Goal: Information Seeking & Learning: Learn about a topic

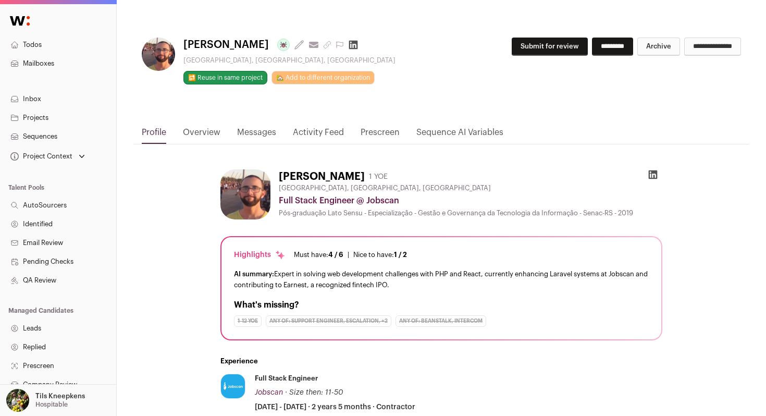
scroll to position [348, 0]
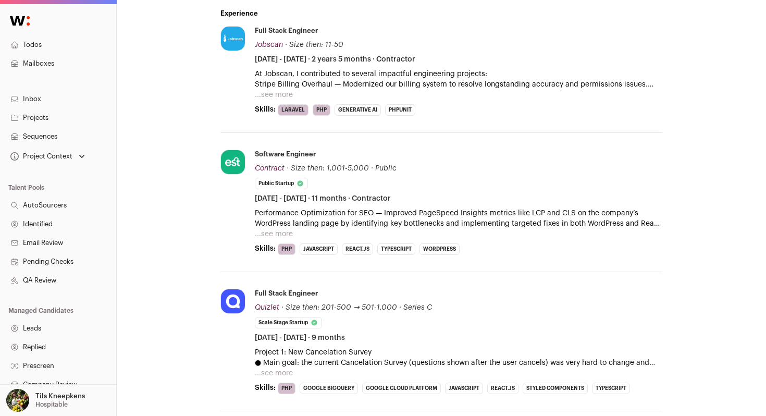
click at [276, 93] on button "...see more" at bounding box center [274, 95] width 38 height 10
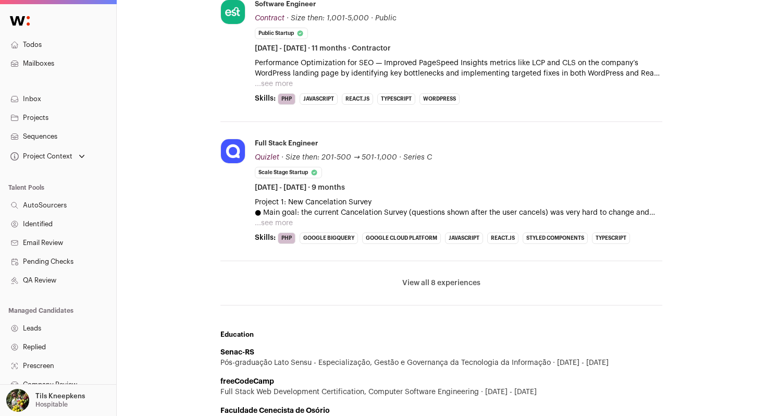
scroll to position [658, 0]
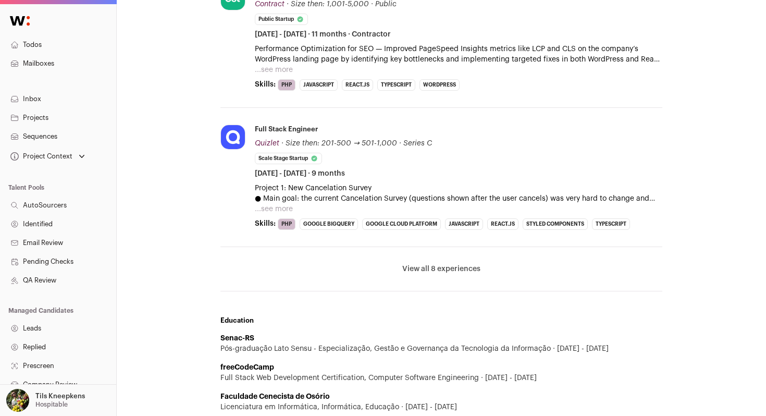
click at [444, 267] on button "View all 8 experiences" at bounding box center [441, 269] width 78 height 10
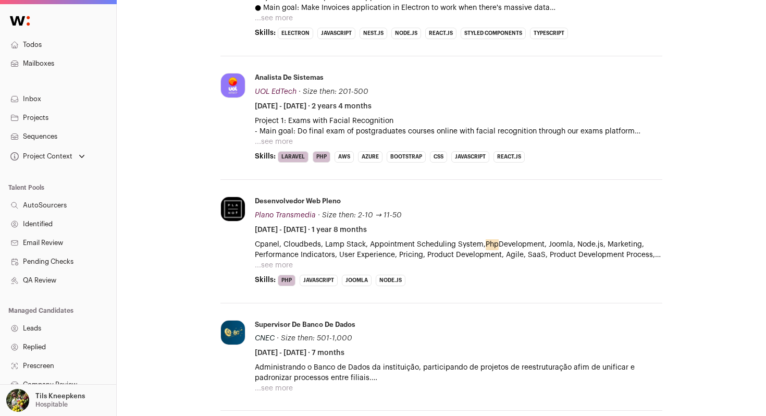
scroll to position [1030, 0]
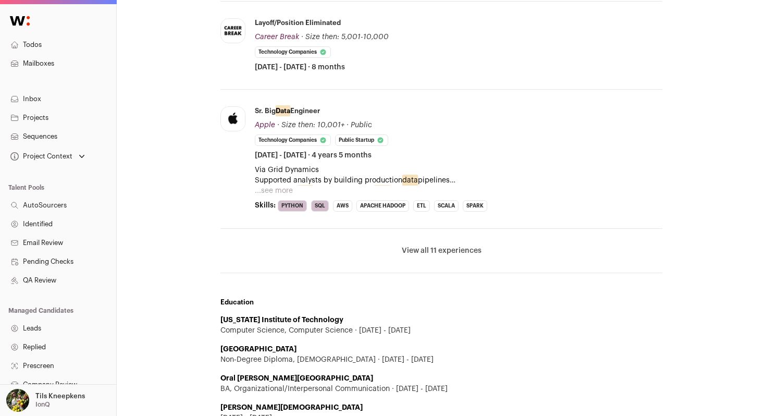
scroll to position [444, 0]
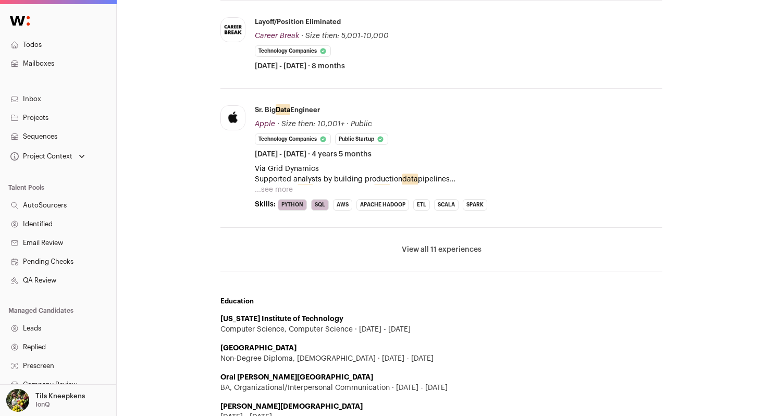
click at [274, 188] on button "...see more" at bounding box center [274, 189] width 38 height 10
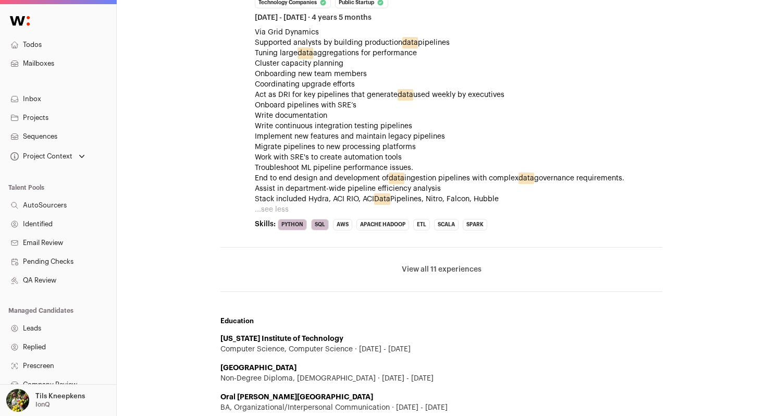
scroll to position [596, 0]
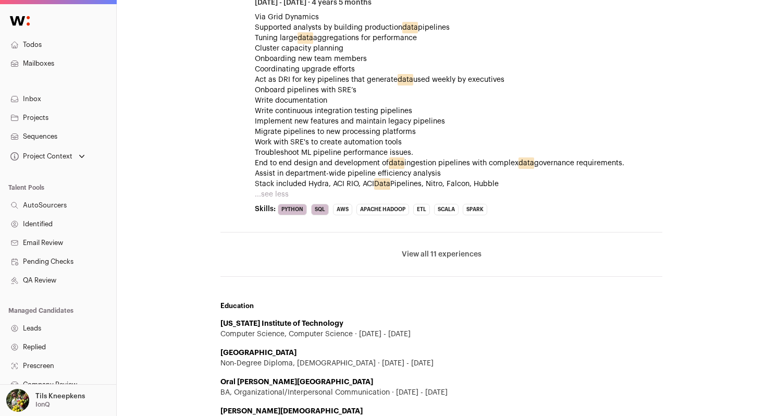
click at [428, 252] on button "View all 11 experiences" at bounding box center [442, 254] width 80 height 10
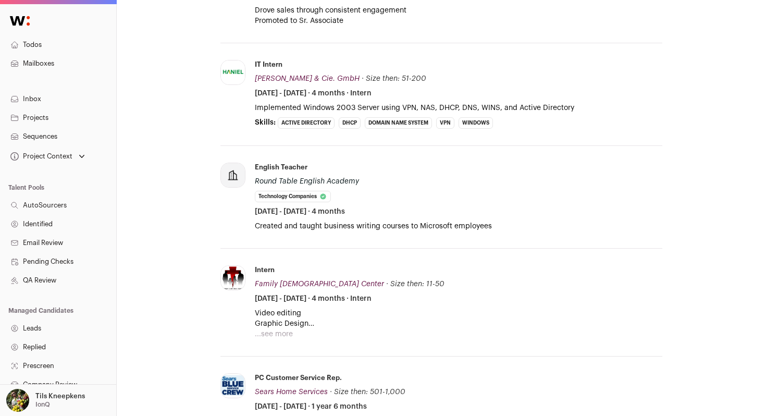
scroll to position [1429, 0]
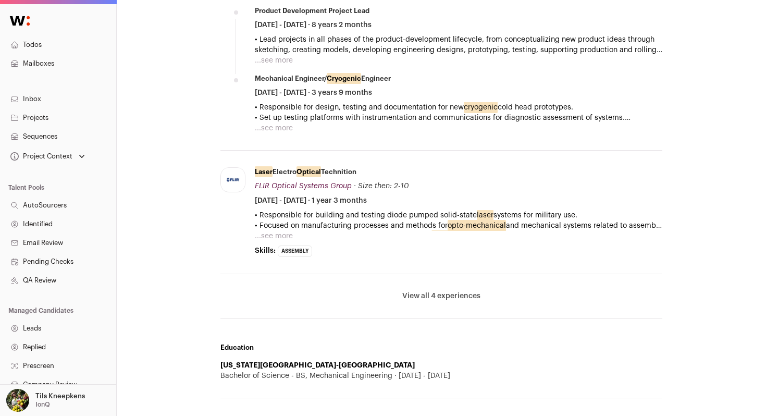
scroll to position [539, 0]
click at [430, 294] on button "View all 4 experiences" at bounding box center [441, 295] width 78 height 10
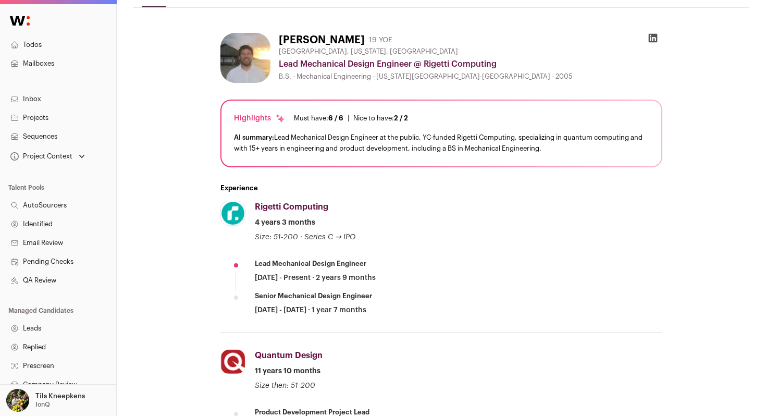
scroll to position [0, 0]
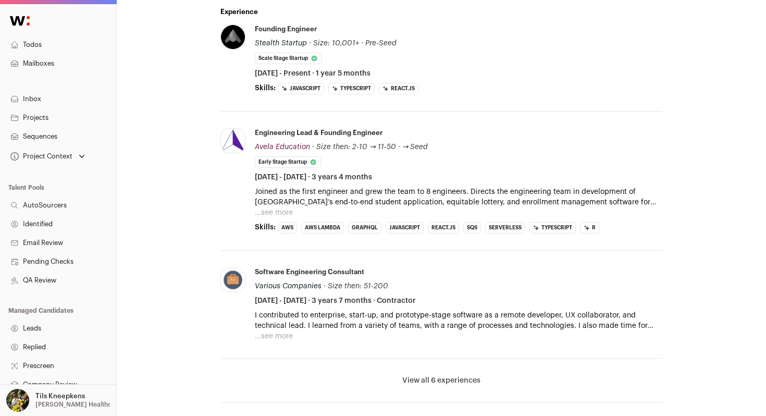
scroll to position [316, 0]
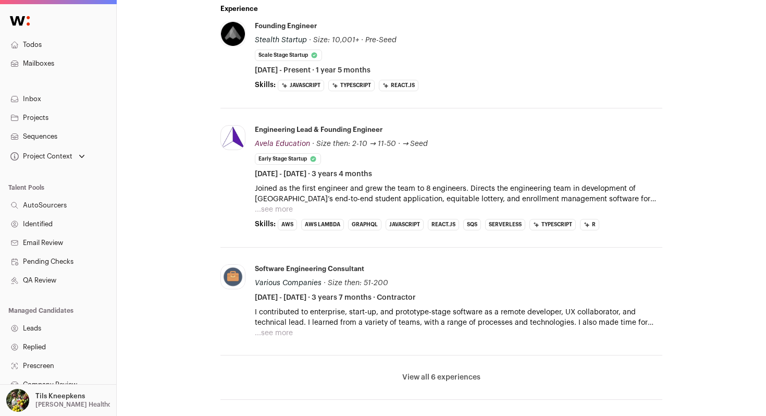
click at [418, 376] on button "View all 6 experiences" at bounding box center [441, 377] width 78 height 10
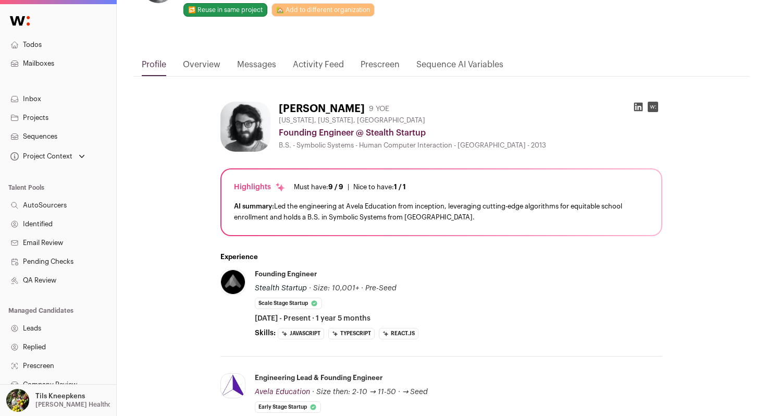
scroll to position [0, 0]
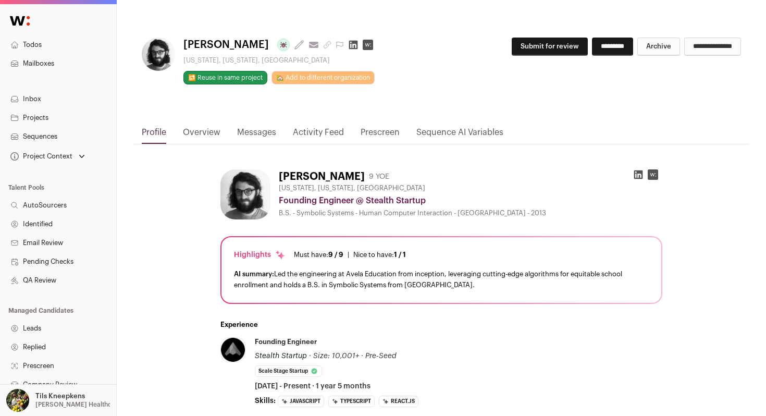
click at [614, 49] on input "*********" at bounding box center [612, 47] width 41 height 18
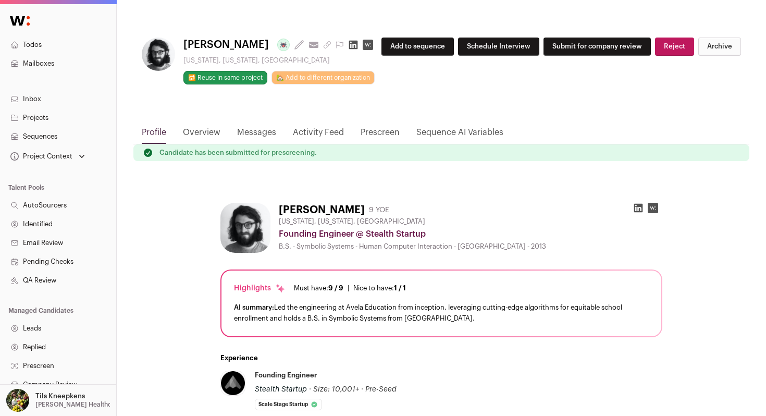
click at [452, 46] on button "Add to sequence" at bounding box center [417, 47] width 72 height 18
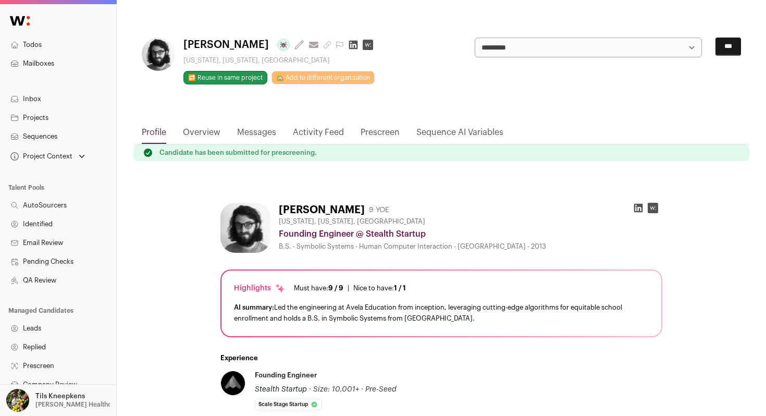
click at [485, 45] on select "**********" at bounding box center [588, 48] width 227 height 20
select select "*****"
click at [726, 45] on input "***" at bounding box center [728, 47] width 26 height 18
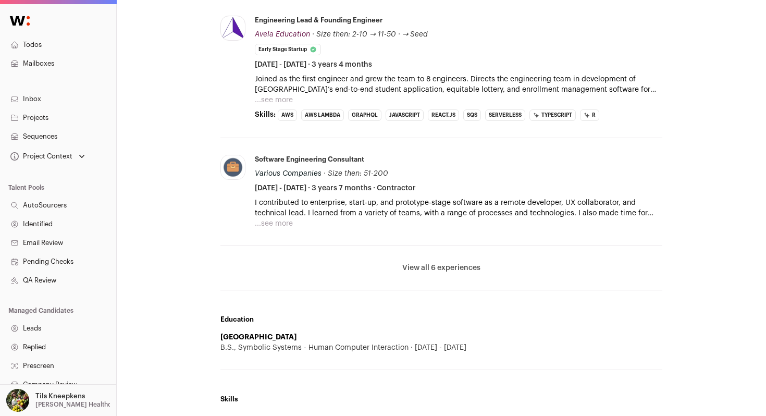
scroll to position [520, 0]
click at [442, 270] on button "View all 6 experiences" at bounding box center [441, 267] width 78 height 10
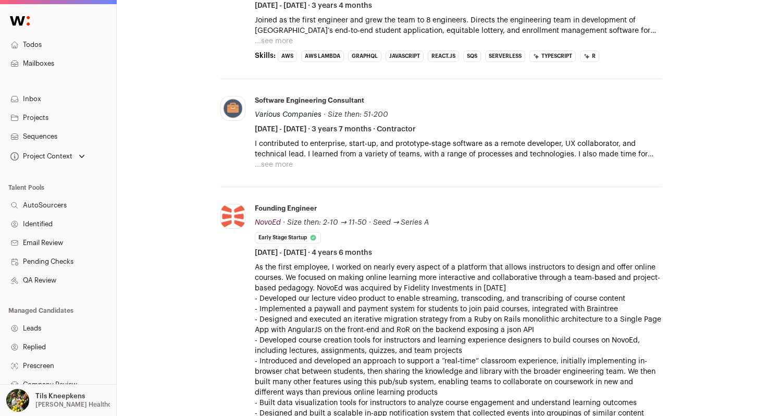
scroll to position [0, 0]
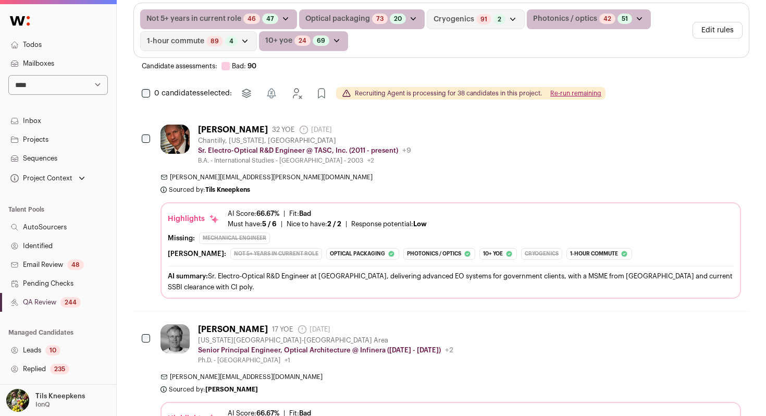
click at [72, 84] on select "**********" at bounding box center [58, 85] width 100 height 20
select select "****"
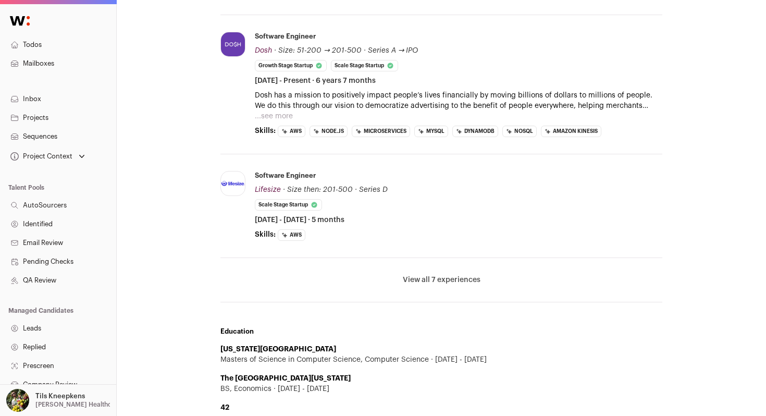
scroll to position [386, 0]
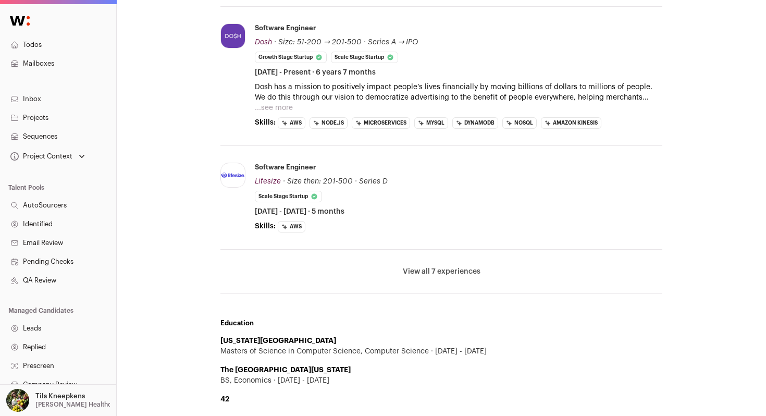
click at [460, 274] on button "View all 7 experiences" at bounding box center [442, 271] width 78 height 10
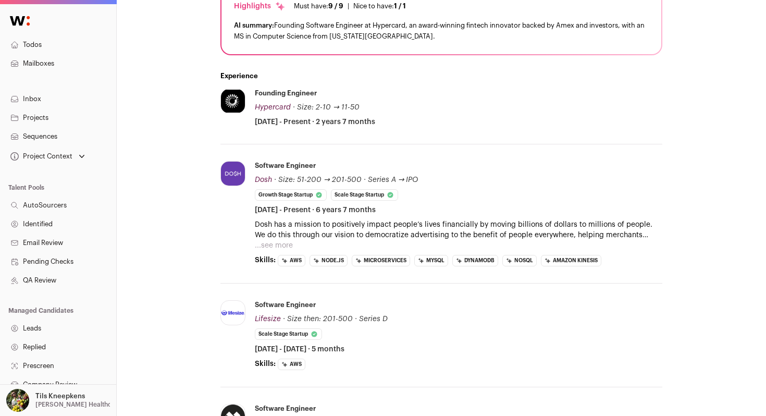
scroll to position [261, 0]
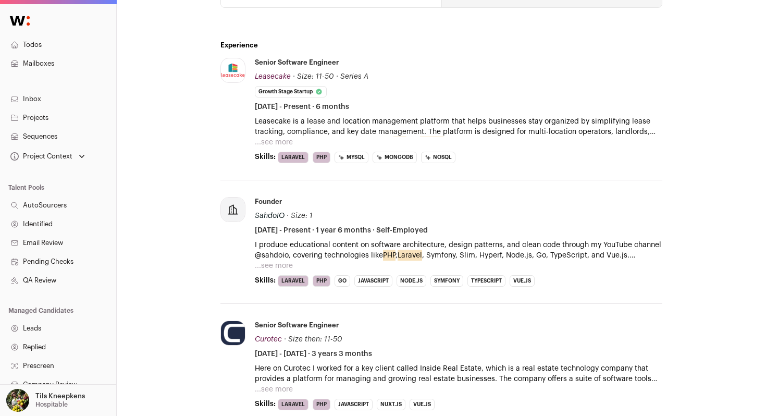
scroll to position [418, 0]
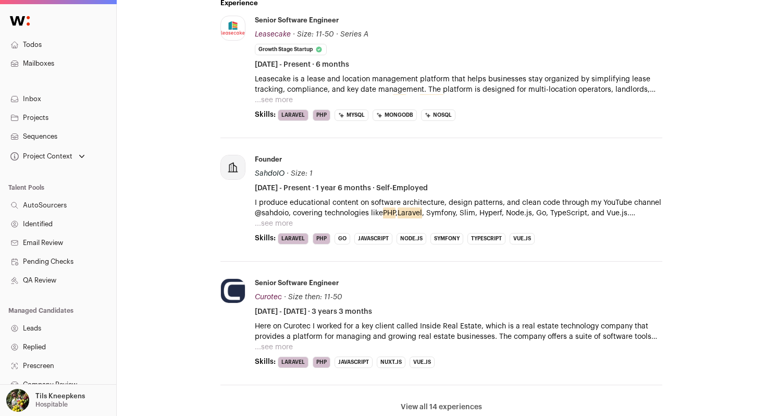
click at [266, 95] on button "...see more" at bounding box center [274, 100] width 38 height 10
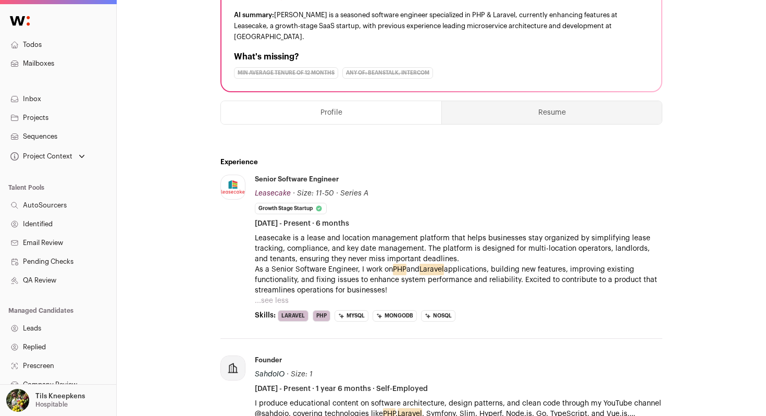
scroll to position [0, 0]
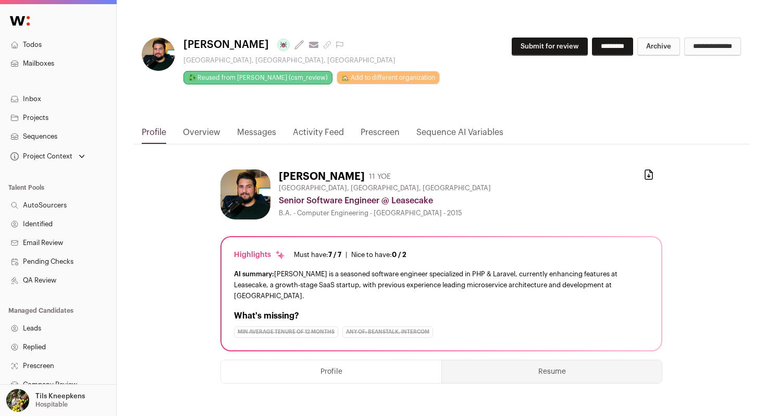
click at [522, 47] on button "Submit for review" at bounding box center [550, 47] width 76 height 18
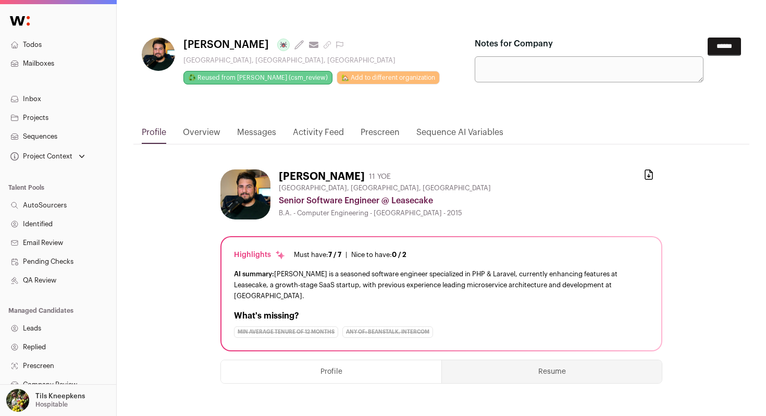
click at [725, 43] on input "******" at bounding box center [724, 47] width 33 height 18
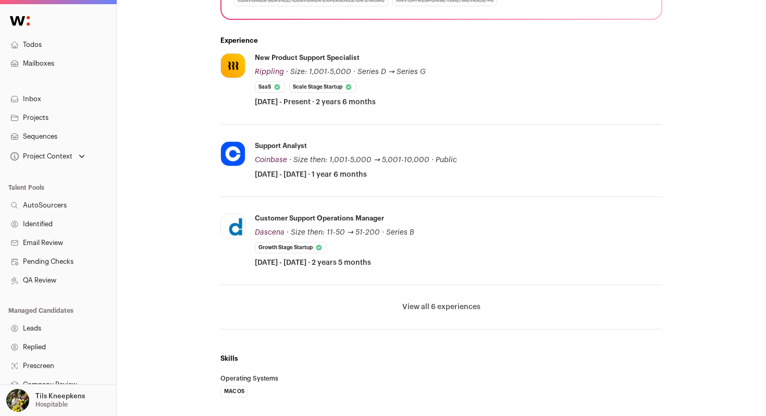
scroll to position [328, 0]
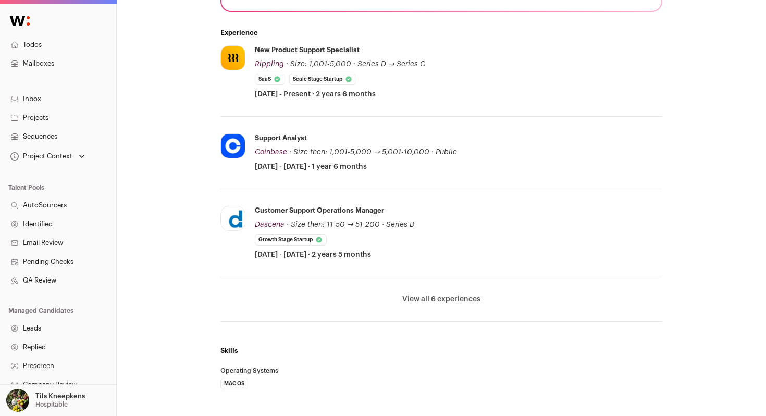
click at [452, 299] on button "View all 6 experiences" at bounding box center [441, 299] width 78 height 10
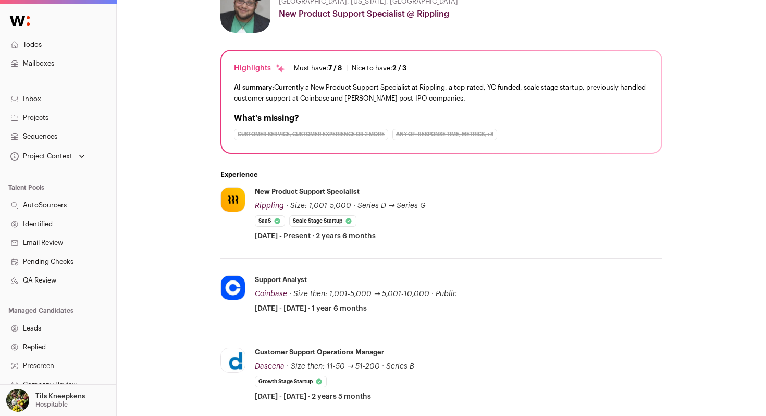
scroll to position [0, 0]
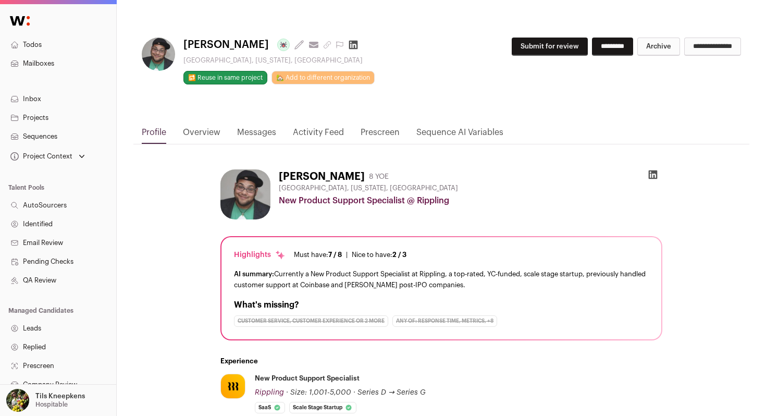
click at [652, 174] on icon at bounding box center [653, 174] width 10 height 10
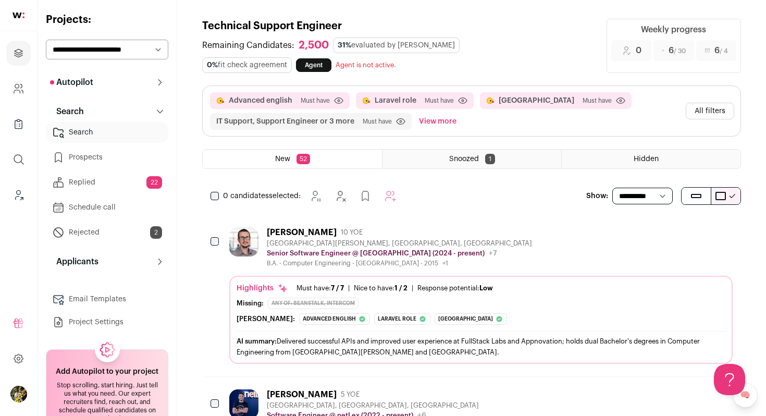
scroll to position [10, 0]
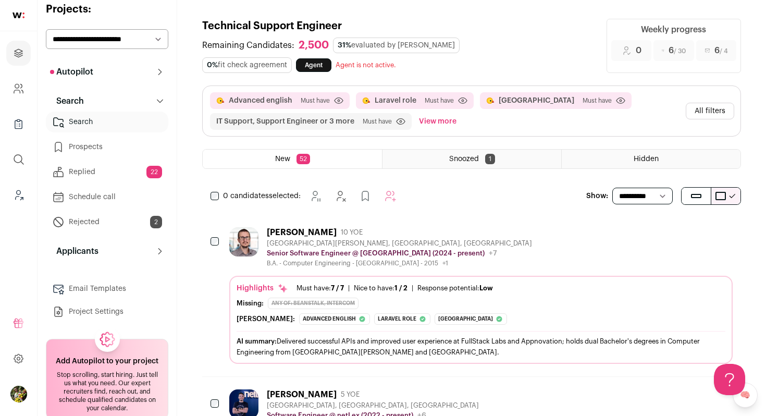
click at [109, 69] on button "Autopilot" at bounding box center [107, 71] width 122 height 21
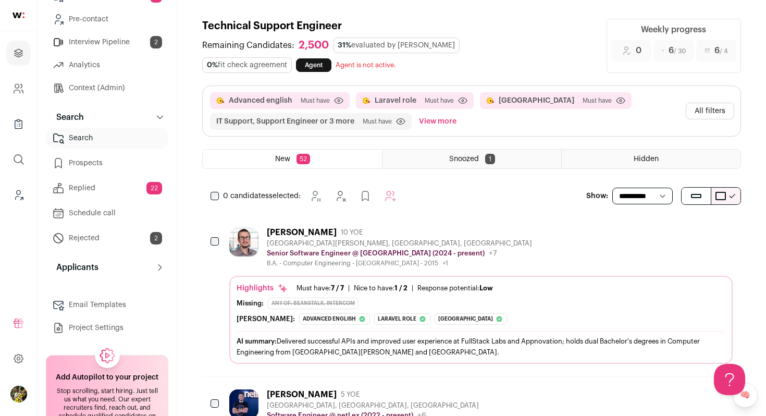
scroll to position [139, 0]
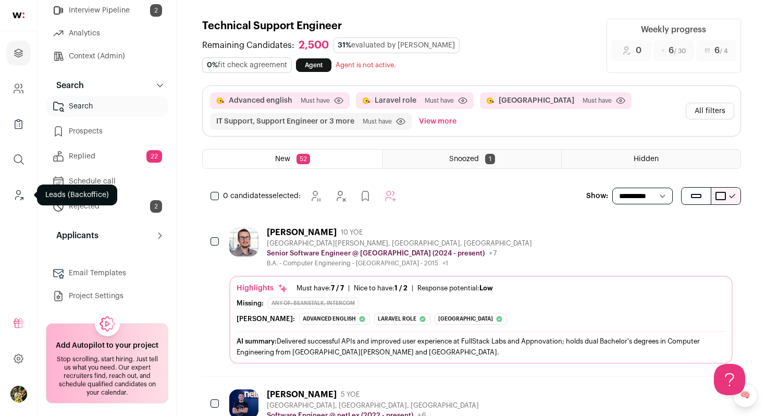
click at [16, 196] on icon "Leads (Backoffice)" at bounding box center [19, 195] width 12 height 13
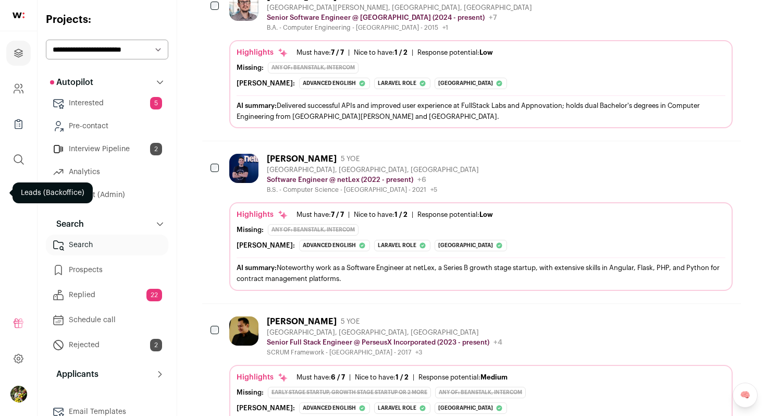
click at [128, 152] on link "Interview Pipeline 2" at bounding box center [107, 149] width 122 height 21
click at [21, 90] on icon "Company and ATS Settings" at bounding box center [19, 88] width 12 height 13
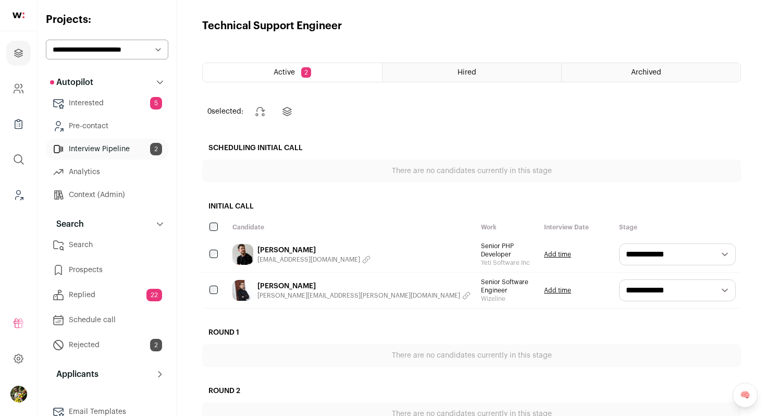
click at [84, 49] on select "**********" at bounding box center [107, 50] width 122 height 20
select select "*****"
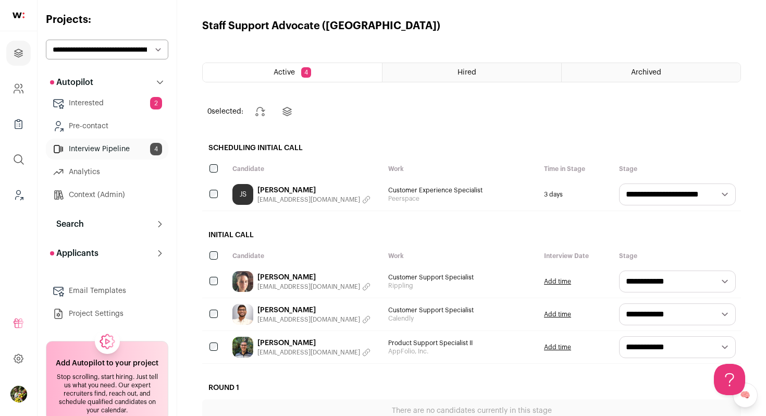
click at [150, 253] on button "Applicants" at bounding box center [107, 253] width 122 height 21
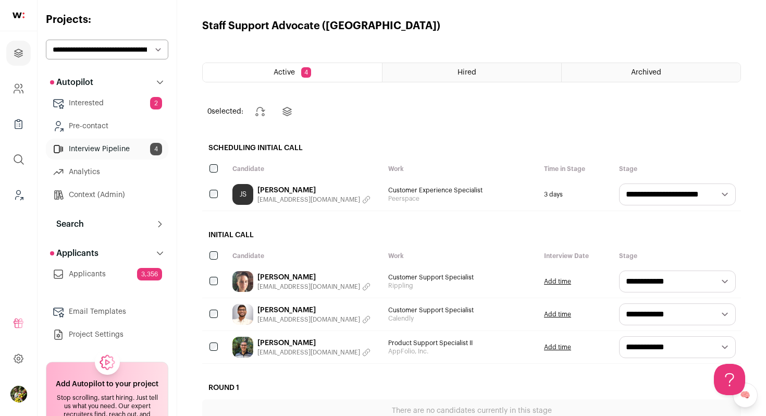
click at [144, 283] on link "Applicants 3,356" at bounding box center [107, 274] width 122 height 21
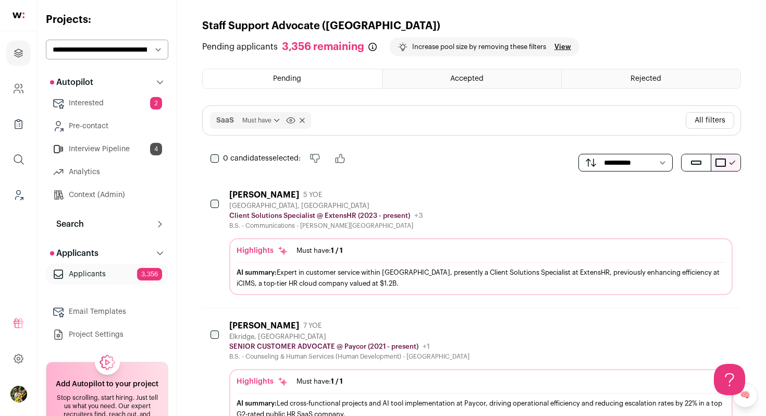
click at [440, 78] on div "Accepted" at bounding box center [471, 78] width 179 height 19
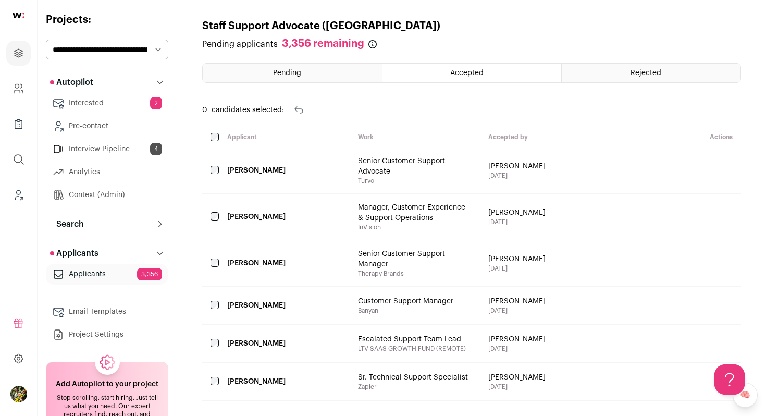
click at [249, 73] on div "Pending" at bounding box center [292, 73] width 179 height 19
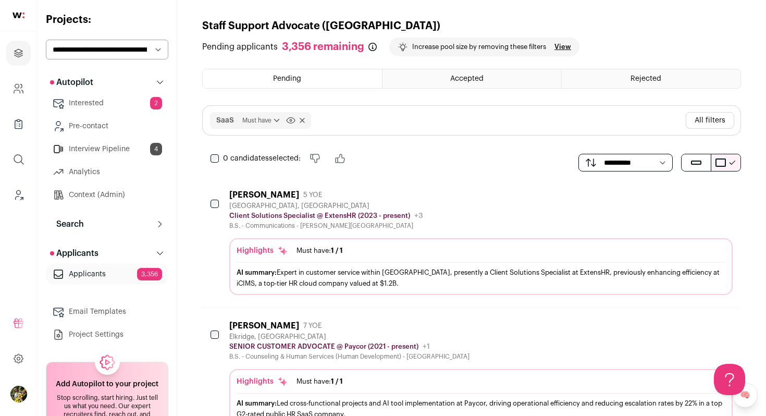
click at [715, 121] on button "All filters" at bounding box center [710, 120] width 48 height 17
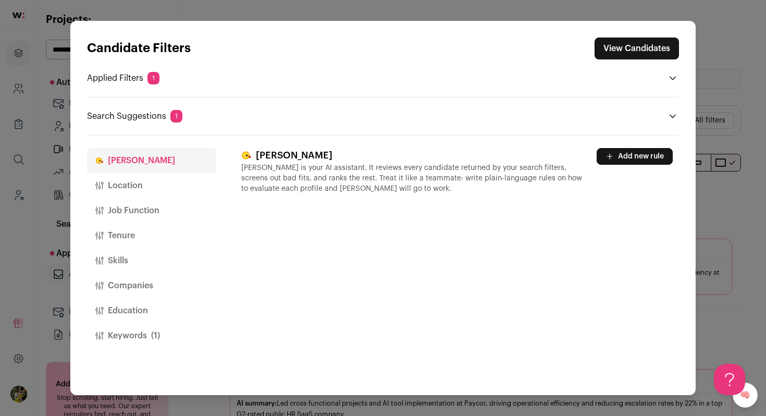
click at [141, 284] on button "Companies" at bounding box center [151, 285] width 129 height 25
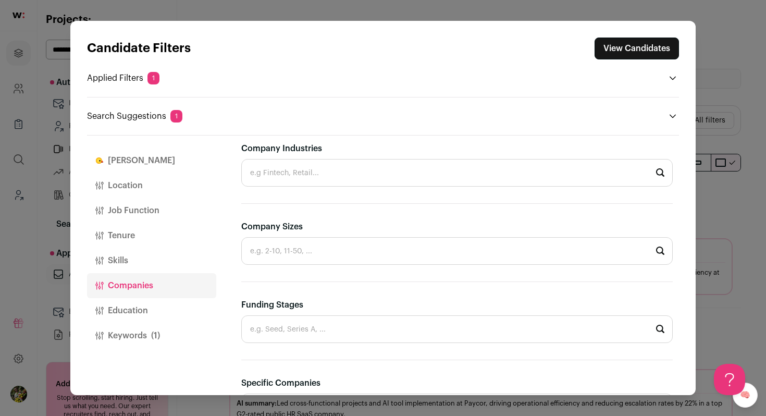
scroll to position [318, 0]
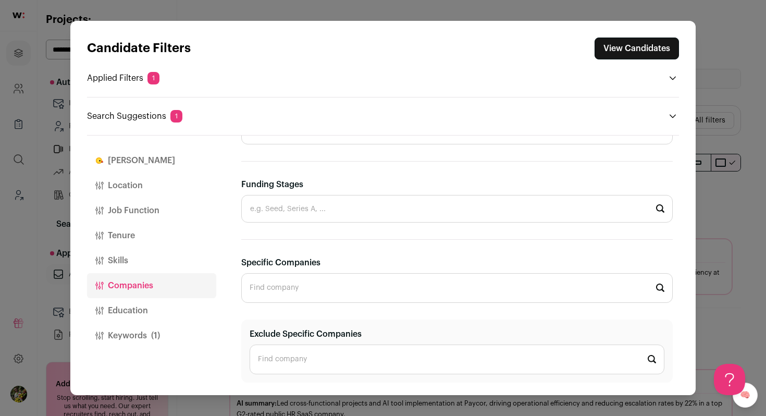
click at [281, 293] on input "Specific Companies" at bounding box center [456, 288] width 431 height 30
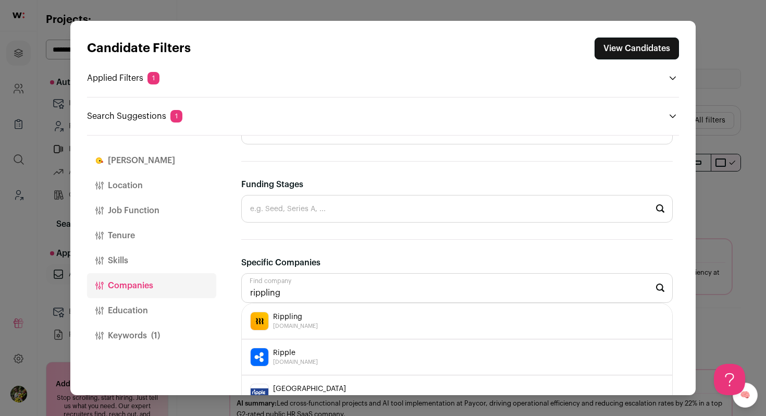
click at [303, 315] on span "Rippling" at bounding box center [295, 317] width 45 height 10
type input "Rippling [DOMAIN_NAME]"
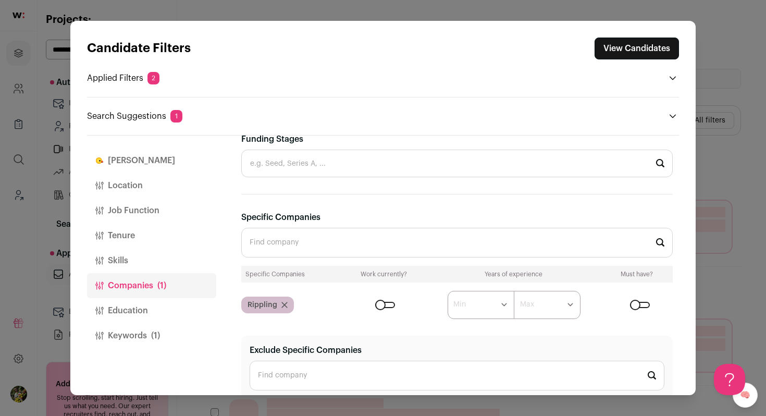
scroll to position [377, 0]
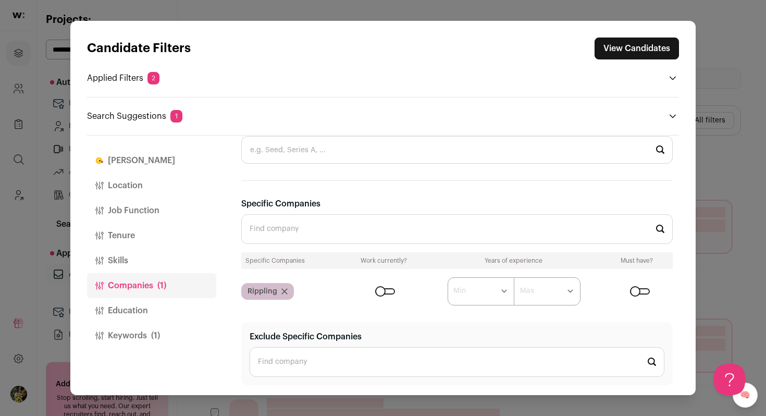
click at [388, 290] on div "Close modal via background" at bounding box center [385, 291] width 20 height 6
click at [630, 54] on button "View Candidates" at bounding box center [637, 49] width 84 height 22
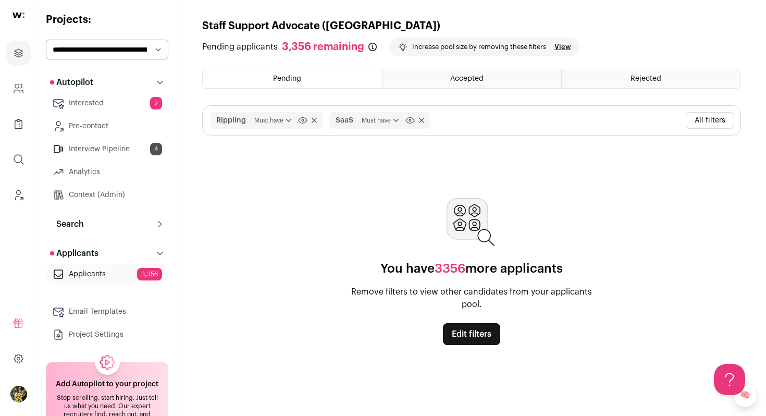
click at [286, 119] on icon at bounding box center [288, 120] width 5 height 3
click at [288, 121] on icon at bounding box center [288, 120] width 10 height 10
click at [280, 116] on span "Must have" at bounding box center [274, 120] width 40 height 10
click at [217, 121] on button "Rippling" at bounding box center [231, 120] width 30 height 10
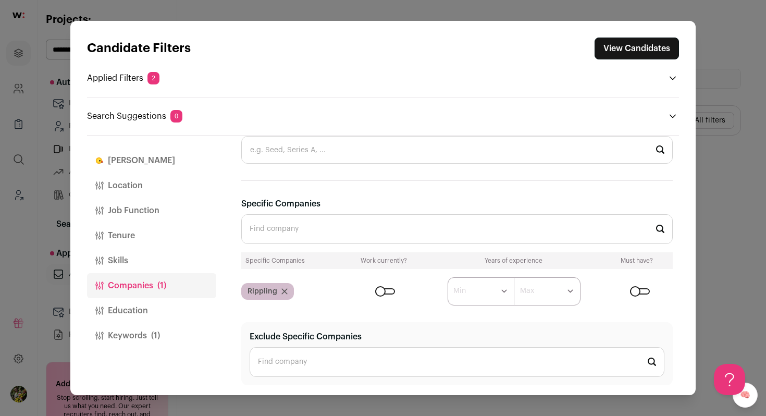
click at [383, 292] on div "Close modal via background" at bounding box center [385, 291] width 20 height 6
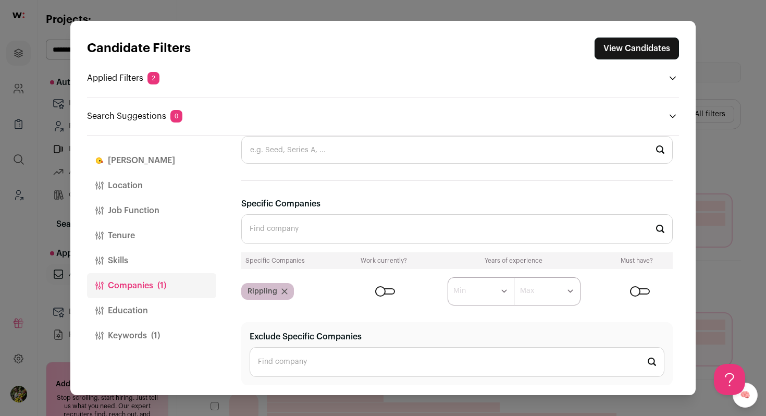
click at [628, 51] on button "View Candidates" at bounding box center [637, 49] width 84 height 22
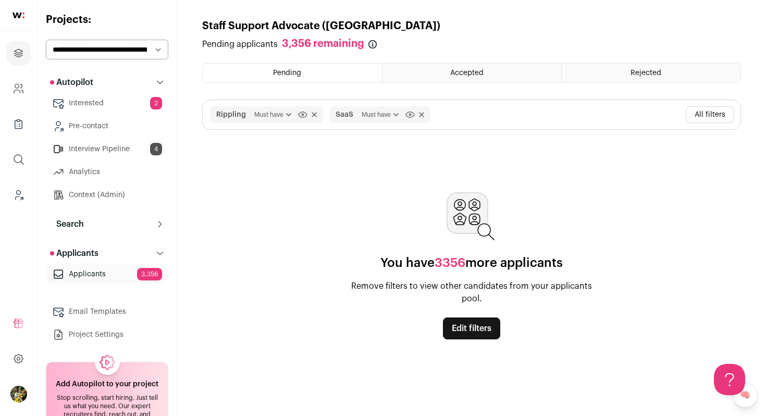
click at [379, 113] on span "Must have" at bounding box center [382, 114] width 40 height 10
click at [705, 109] on button "All filters" at bounding box center [710, 114] width 48 height 17
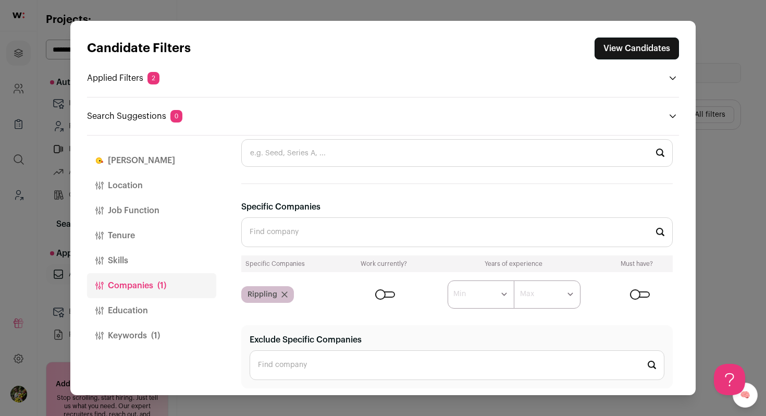
scroll to position [380, 0]
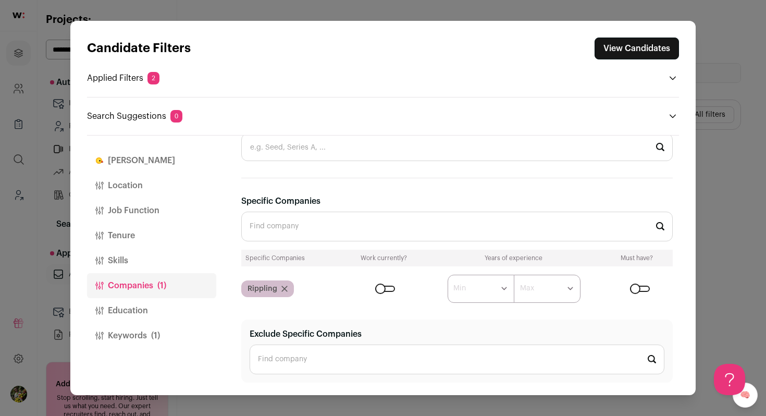
click at [146, 336] on button "Keywords (1)" at bounding box center [151, 335] width 129 height 25
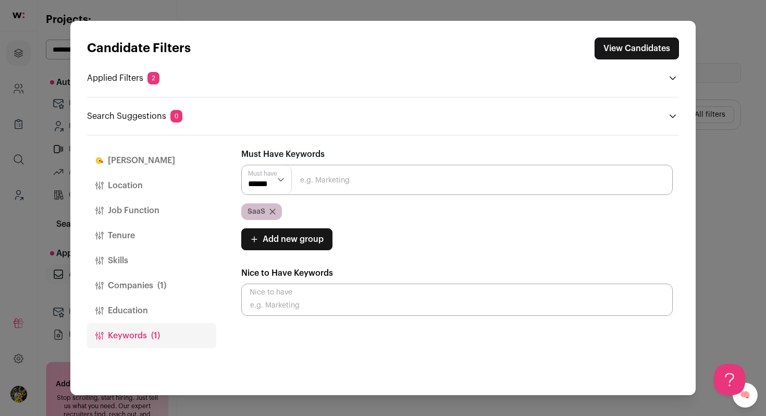
click at [325, 309] on input "Close modal via background" at bounding box center [456, 299] width 431 height 32
click at [326, 177] on input "Close modal via background" at bounding box center [456, 180] width 431 height 30
type input "[PERSON_NAME]"
click at [273, 212] on icon "Close modal via background" at bounding box center [272, 211] width 5 height 5
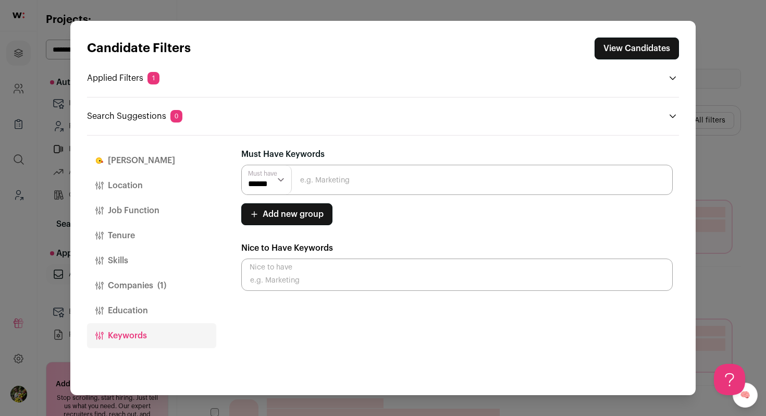
click at [313, 181] on input "Close modal via background" at bounding box center [456, 180] width 431 height 30
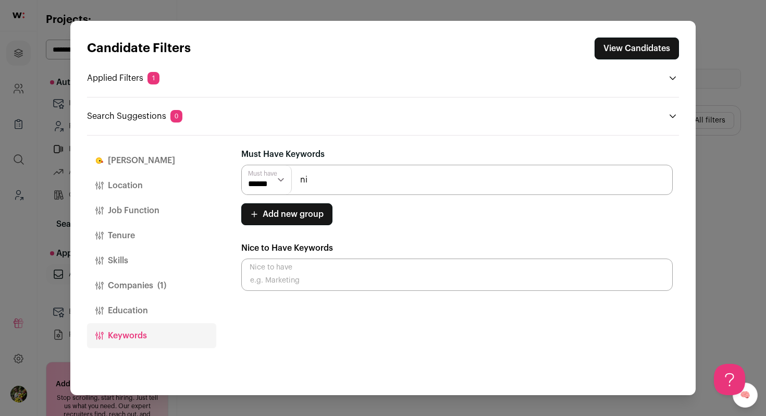
type input "n"
click at [720, 176] on div "Candidate Filters View Candidates Applied Filters 1 Rippling Must have Search S…" at bounding box center [383, 208] width 766 height 416
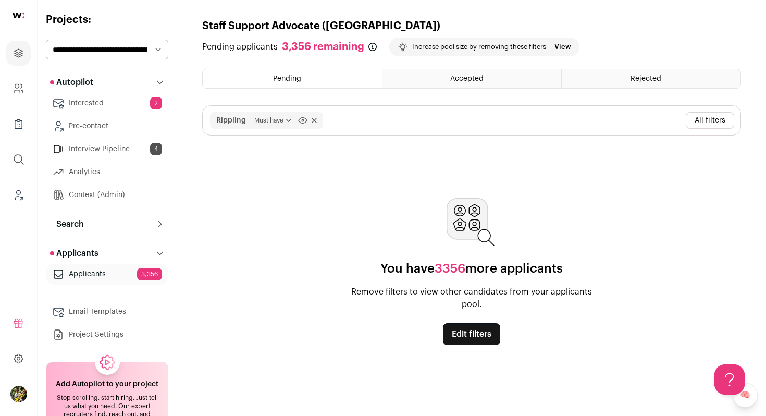
click at [706, 123] on button "All filters" at bounding box center [710, 120] width 48 height 17
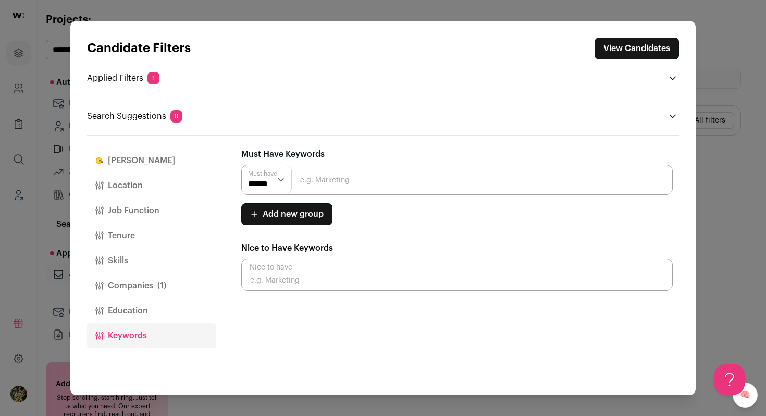
click at [171, 281] on button "Companies (1)" at bounding box center [151, 285] width 129 height 25
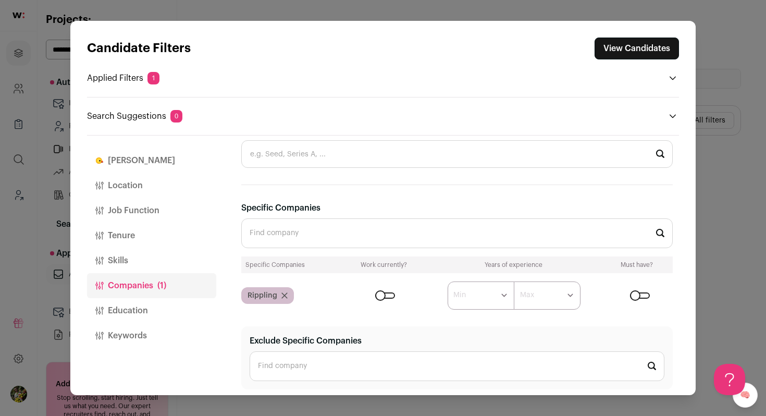
scroll to position [380, 0]
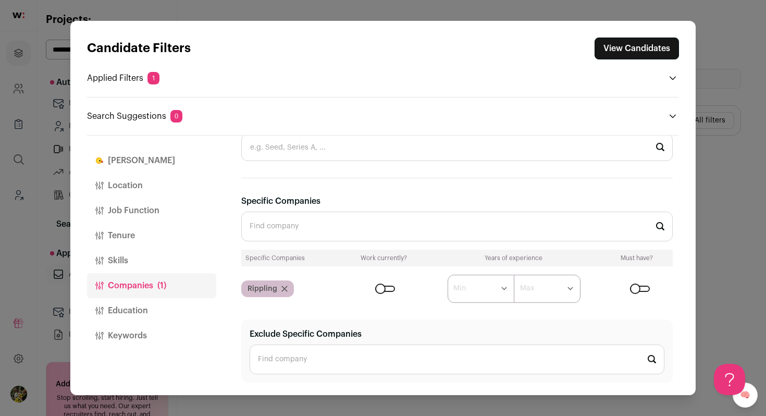
click at [170, 261] on button "Skills" at bounding box center [151, 260] width 129 height 25
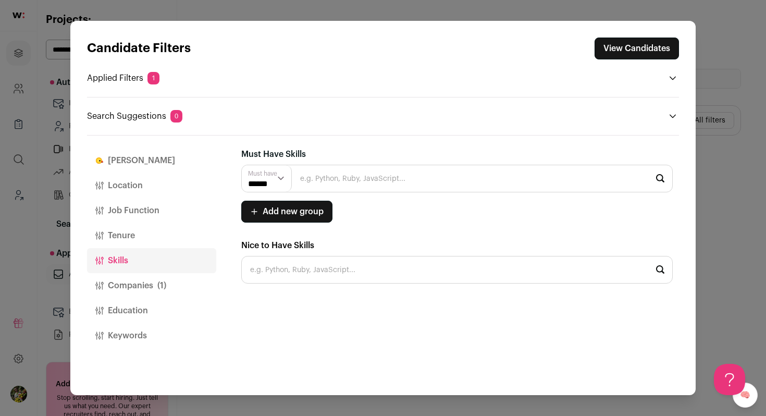
click at [163, 231] on button "Tenure" at bounding box center [151, 235] width 129 height 25
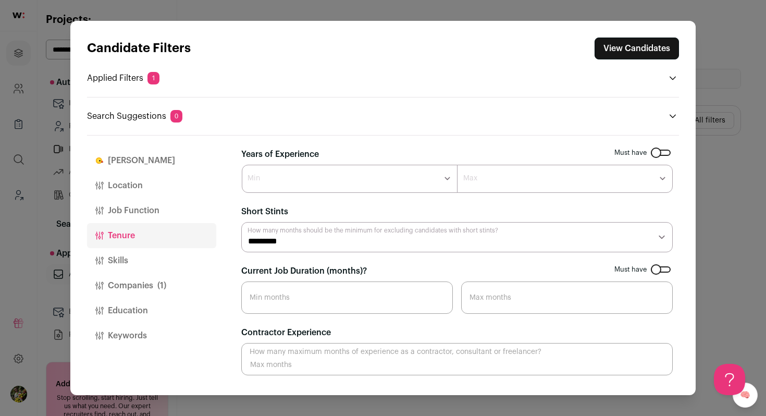
click at [157, 209] on button "Job Function" at bounding box center [151, 210] width 129 height 25
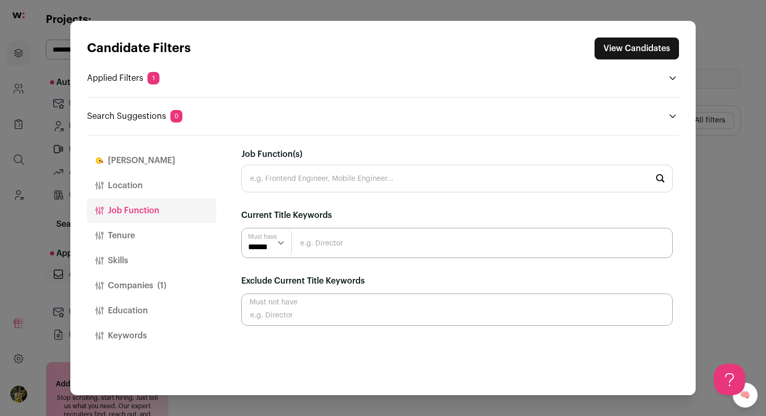
click at [157, 188] on button "Location" at bounding box center [151, 185] width 129 height 25
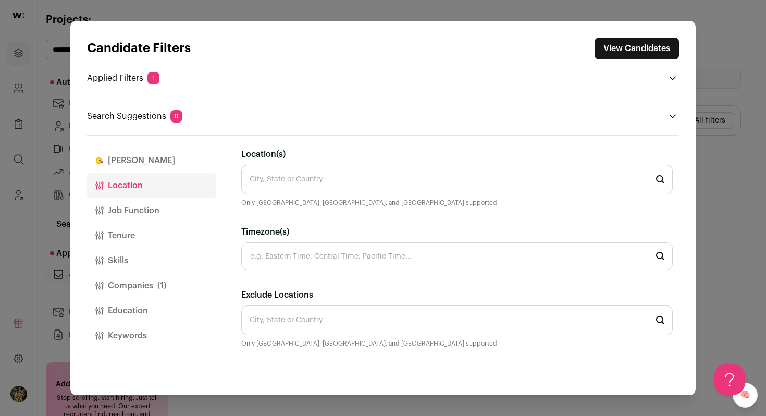
click at [163, 163] on button "[PERSON_NAME]" at bounding box center [151, 160] width 129 height 25
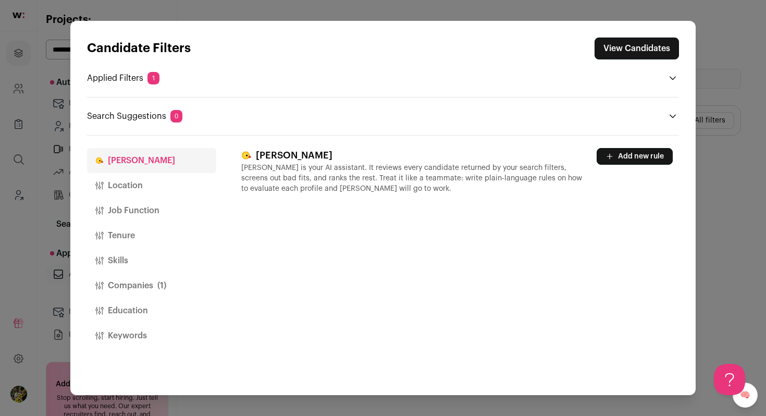
click at [163, 190] on button "Location" at bounding box center [151, 185] width 129 height 25
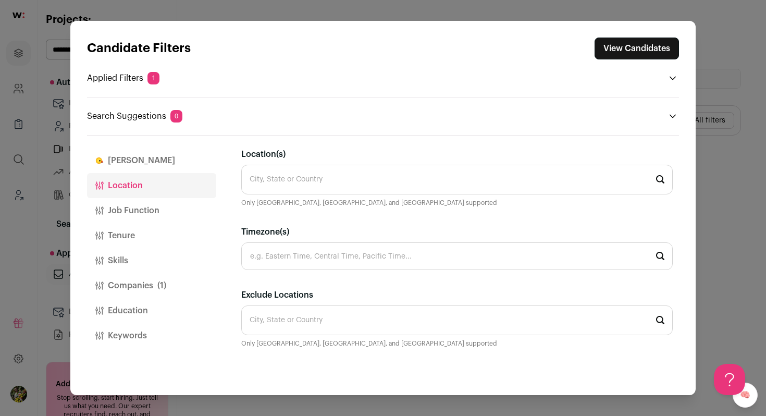
click at [159, 212] on button "Job Function" at bounding box center [151, 210] width 129 height 25
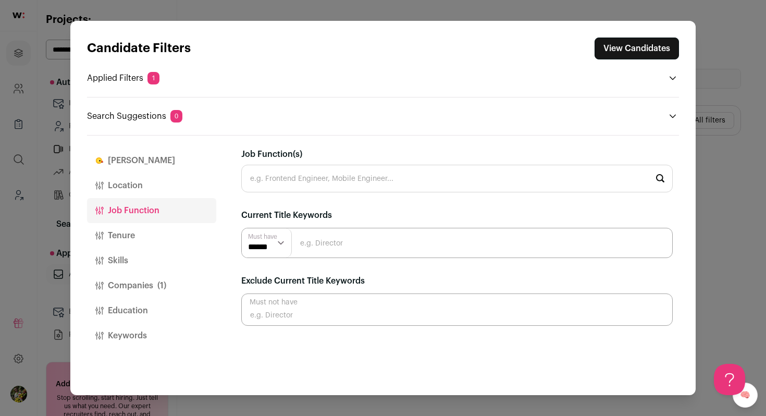
click at [157, 235] on button "Tenure" at bounding box center [151, 235] width 129 height 25
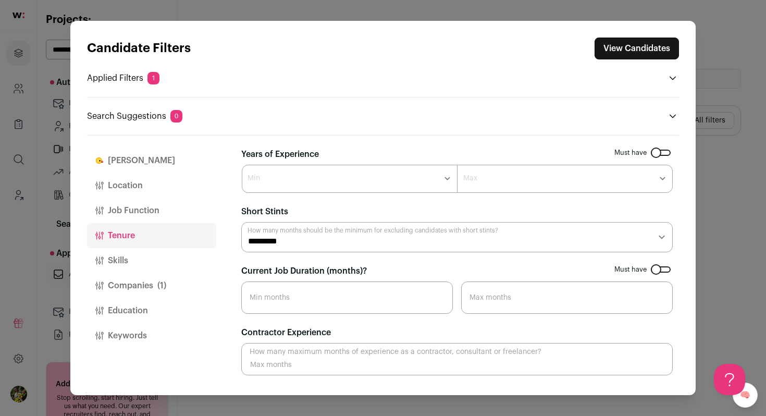
click at [141, 334] on button "Keywords" at bounding box center [151, 335] width 129 height 25
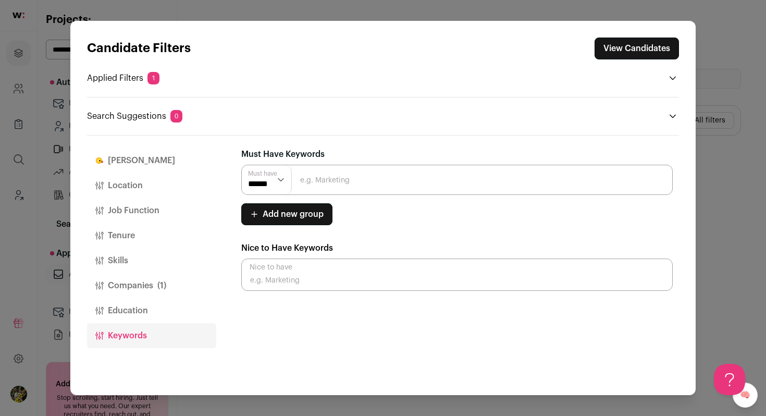
click at [299, 284] on input "Close modal via background" at bounding box center [456, 274] width 431 height 32
type input "s"
click at [387, 165] on input "Close modal via background" at bounding box center [456, 180] width 431 height 30
type input "saas"
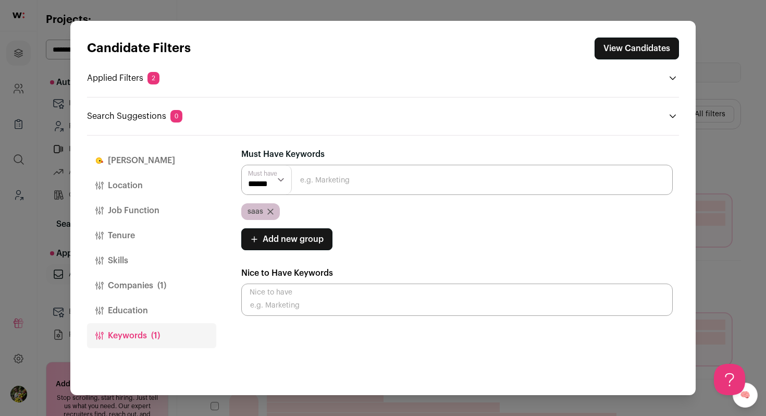
click at [150, 306] on button "Education" at bounding box center [151, 310] width 129 height 25
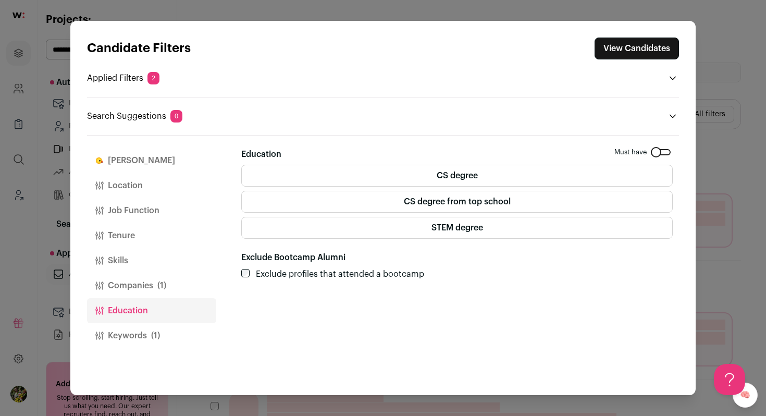
click at [157, 284] on span "(1)" at bounding box center [161, 285] width 9 height 13
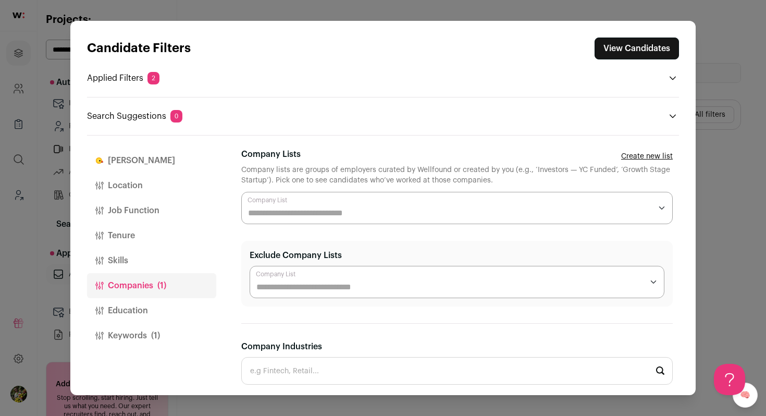
click at [179, 261] on button "Skills" at bounding box center [151, 260] width 129 height 25
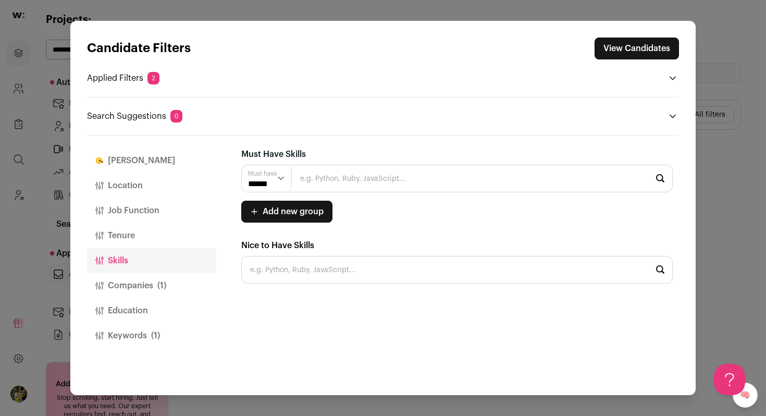
click at [176, 240] on button "Tenure" at bounding box center [151, 235] width 129 height 25
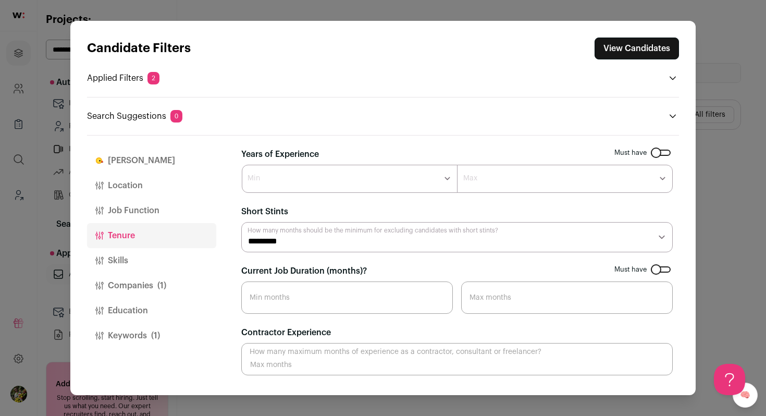
click at [175, 216] on button "Job Function" at bounding box center [151, 210] width 129 height 25
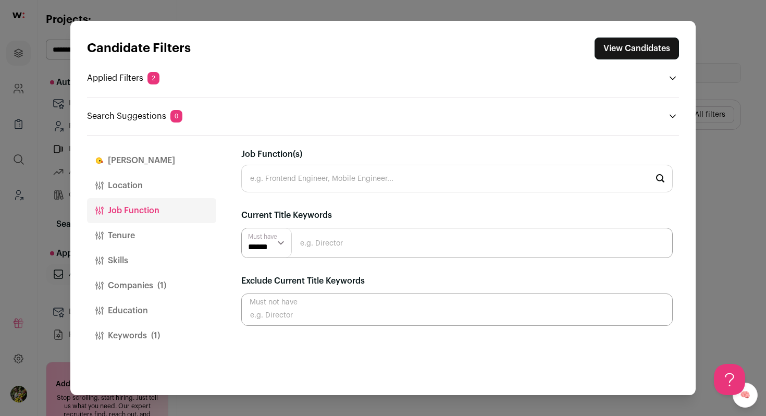
click at [180, 188] on button "Location" at bounding box center [151, 185] width 129 height 25
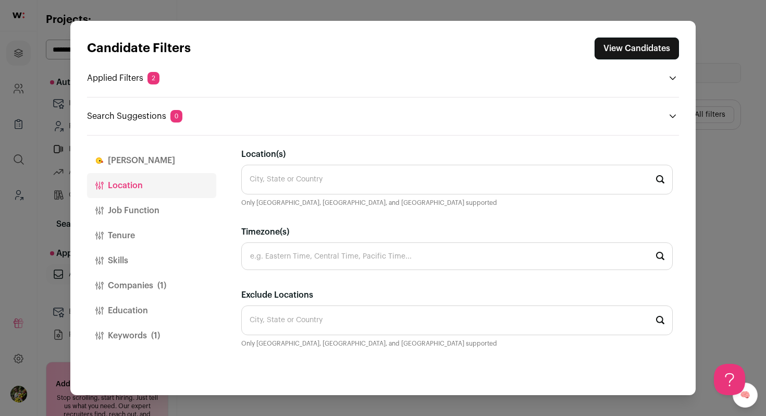
click at [180, 168] on button "[PERSON_NAME]" at bounding box center [151, 160] width 129 height 25
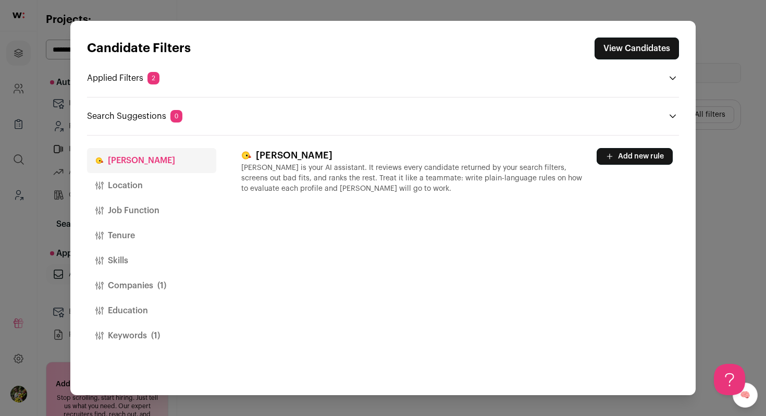
click at [181, 185] on button "Location" at bounding box center [151, 185] width 129 height 25
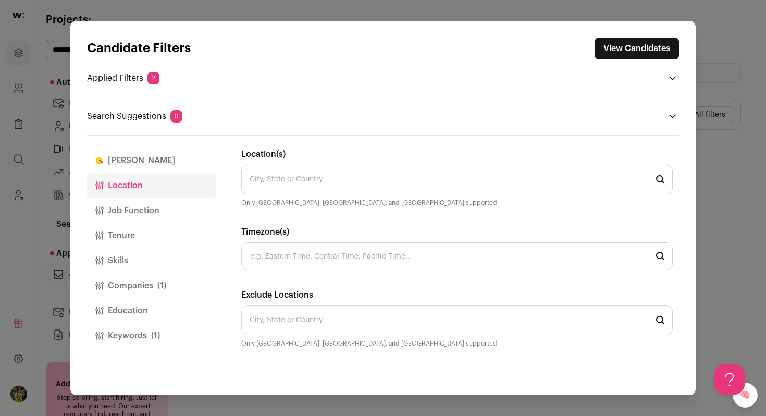
click at [176, 214] on button "Job Function" at bounding box center [151, 210] width 129 height 25
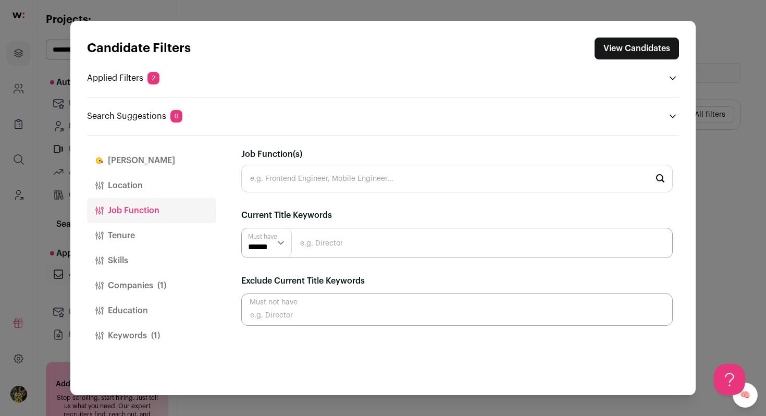
click at [171, 230] on button "Tenure" at bounding box center [151, 235] width 129 height 25
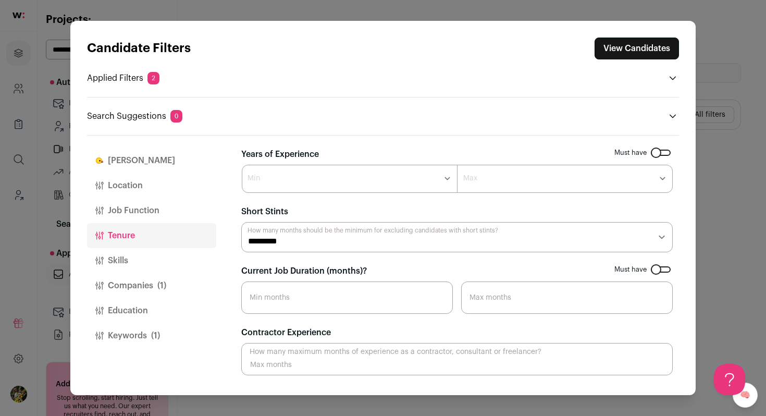
click at [168, 243] on button "Tenure" at bounding box center [151, 235] width 129 height 25
click at [167, 262] on button "Skills" at bounding box center [151, 260] width 129 height 25
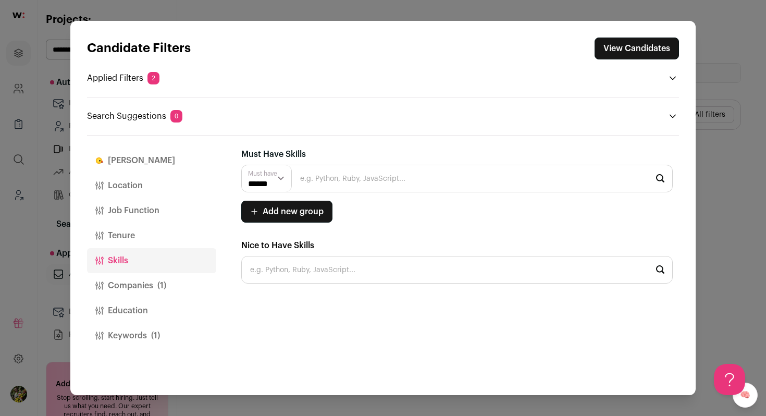
click at [167, 210] on button "Job Function" at bounding box center [151, 210] width 129 height 25
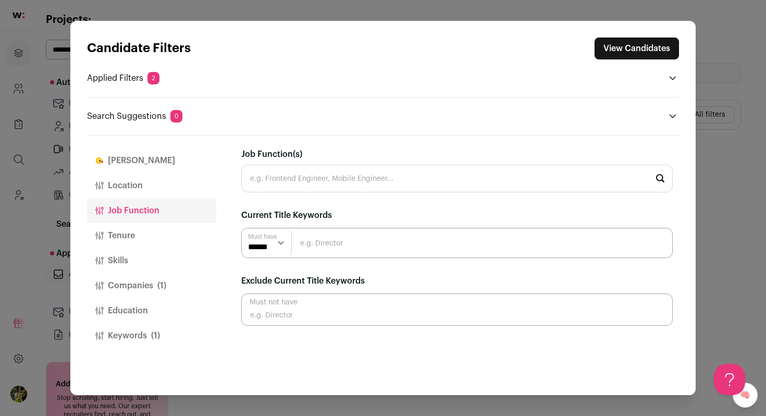
click at [179, 183] on button "Location" at bounding box center [151, 185] width 129 height 25
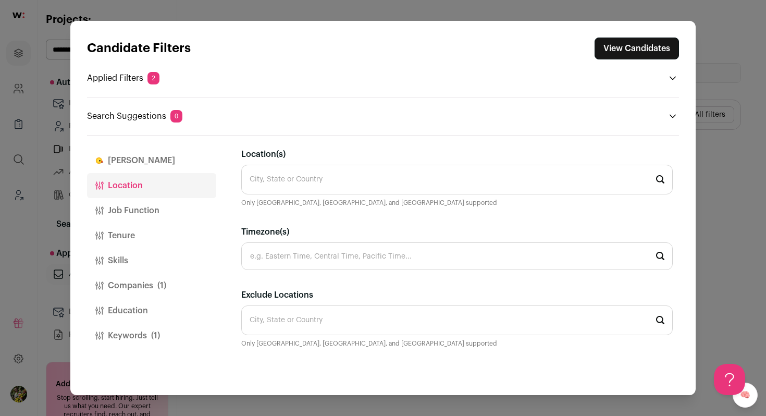
click at [174, 163] on button "[PERSON_NAME]" at bounding box center [151, 160] width 129 height 25
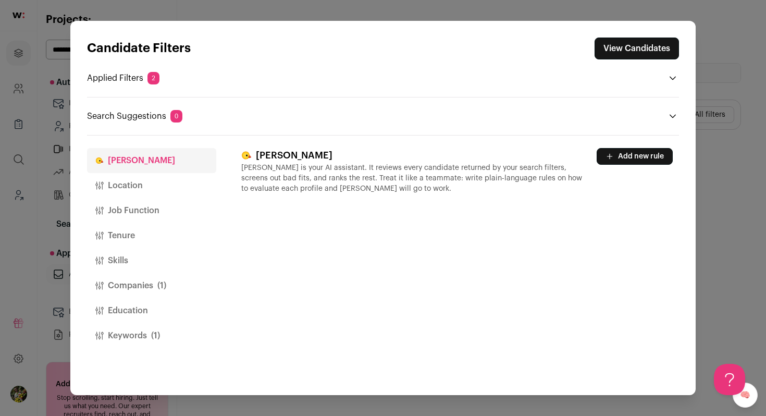
click at [148, 279] on button "Companies (1)" at bounding box center [151, 285] width 129 height 25
